Goal: Find specific page/section: Find specific page/section

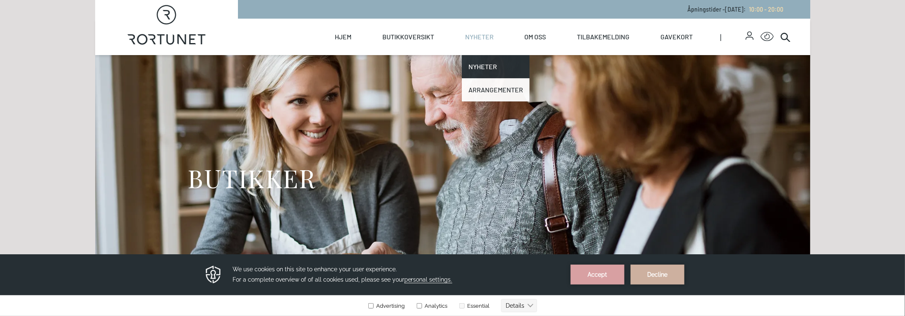
click at [481, 89] on link "Arrangementer" at bounding box center [496, 89] width 68 height 23
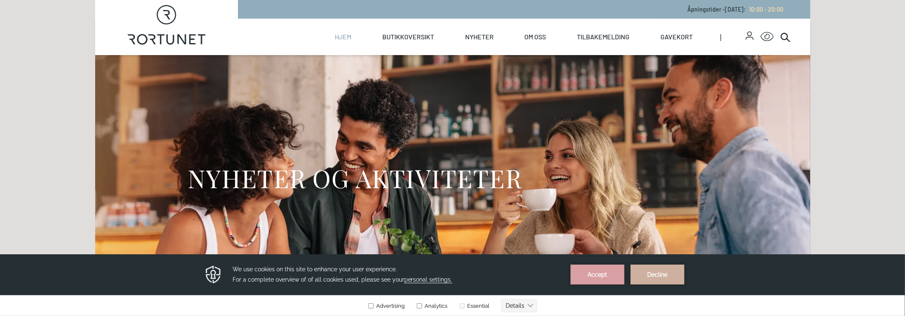
click at [341, 36] on link "Hjem" at bounding box center [343, 37] width 17 height 36
select select "NO"
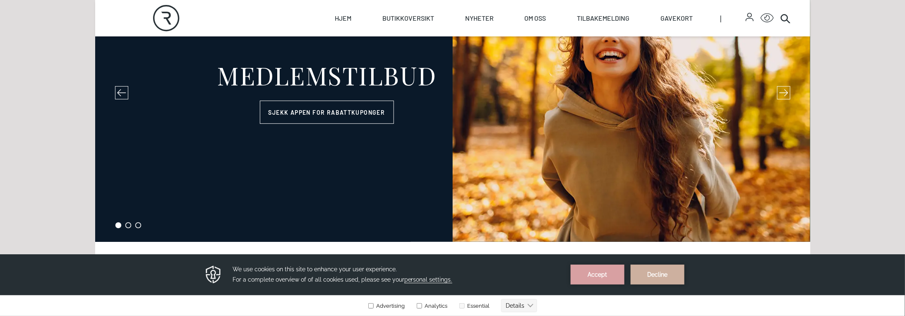
scroll to position [41, 0]
